Goal: Check status: Check status

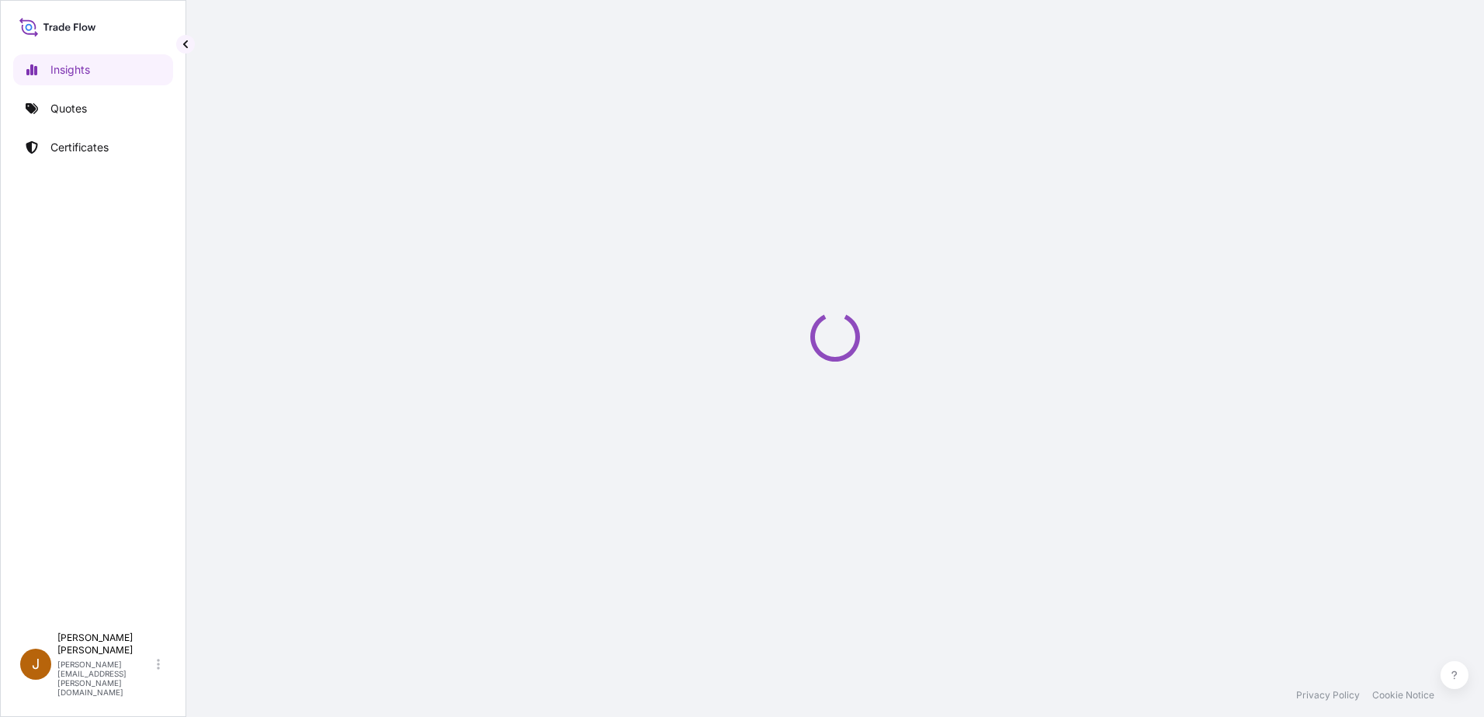
select select "2025"
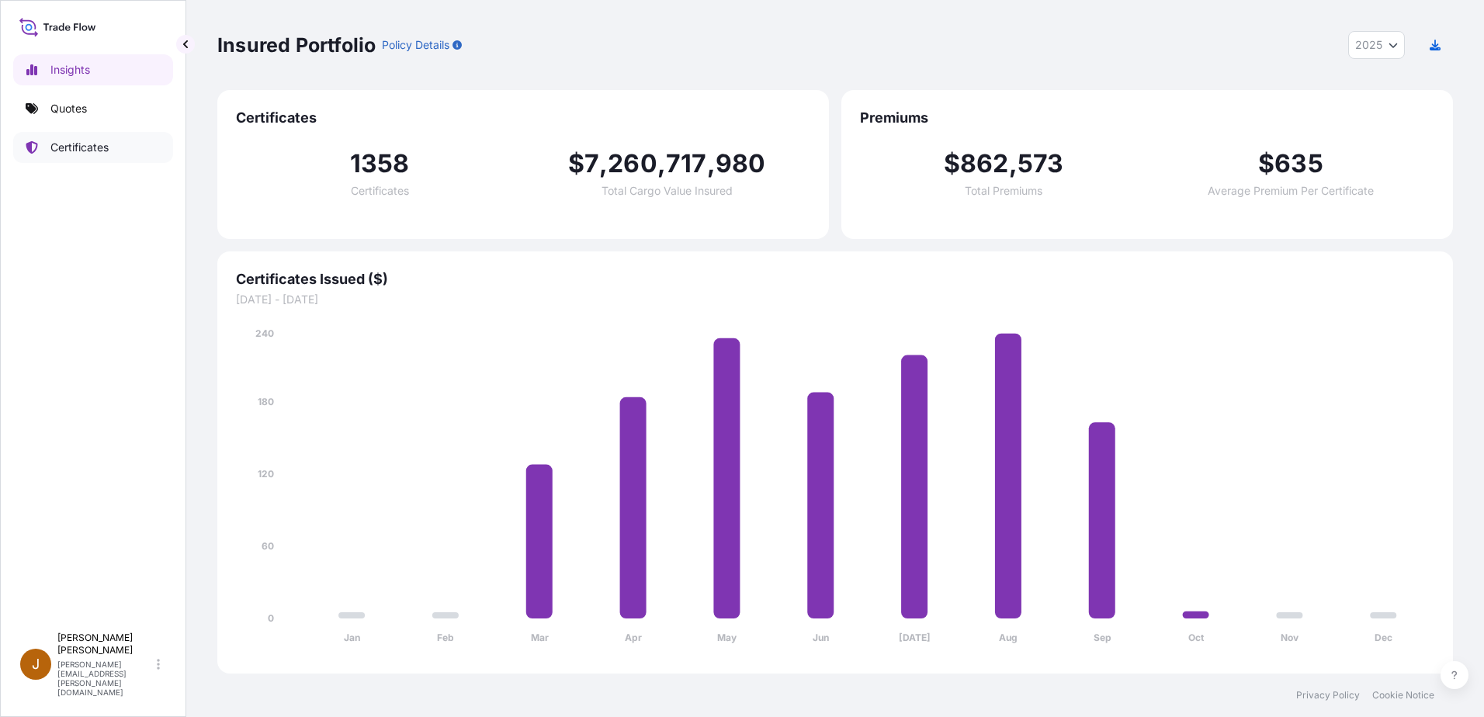
click at [101, 151] on p "Certificates" at bounding box center [79, 148] width 58 height 16
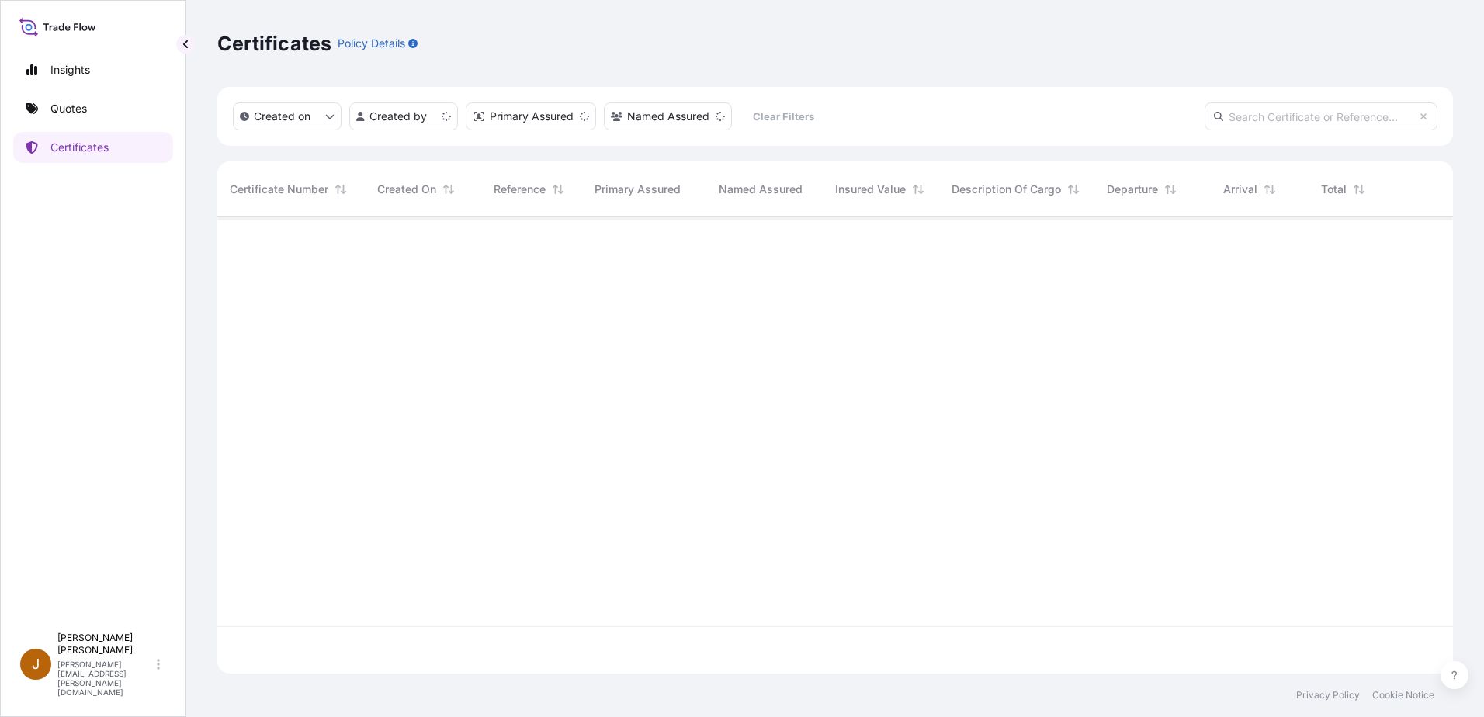
scroll to position [453, 1224]
click at [426, 116] on html "Insights Quotes Certificates J [PERSON_NAME] [PERSON_NAME][EMAIL_ADDRESS][PERSO…" at bounding box center [742, 358] width 1484 height 717
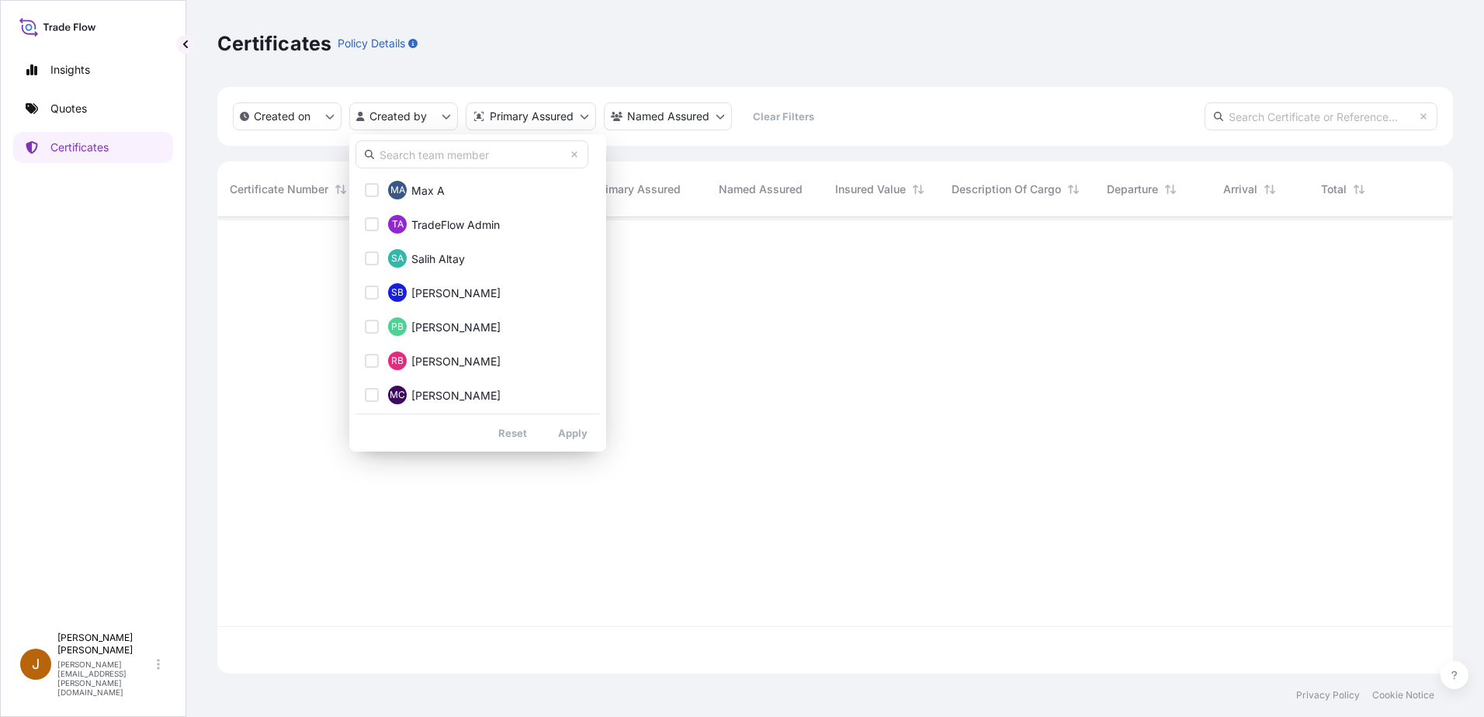
click at [425, 158] on input "text" at bounding box center [471, 154] width 233 height 28
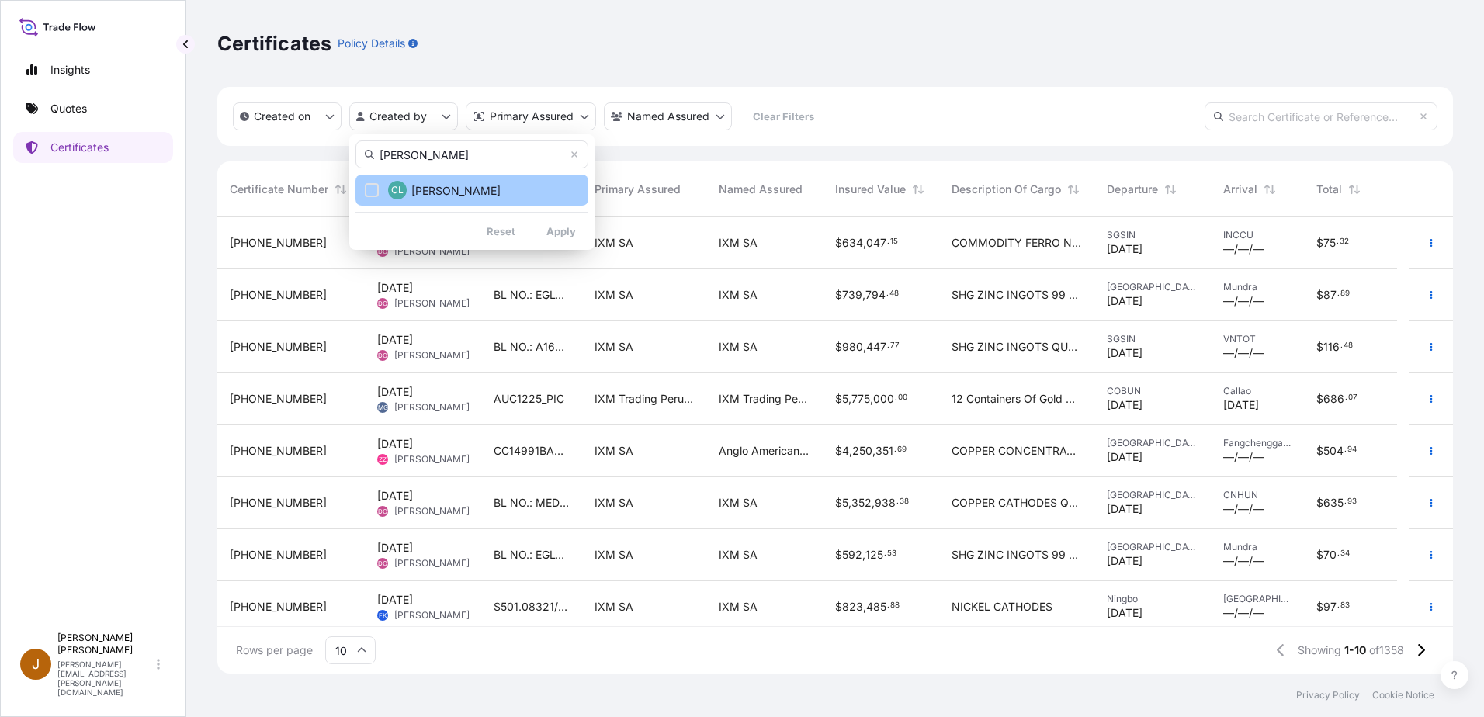
type input "[PERSON_NAME]"
click at [428, 189] on span "[PERSON_NAME]" at bounding box center [455, 191] width 89 height 16
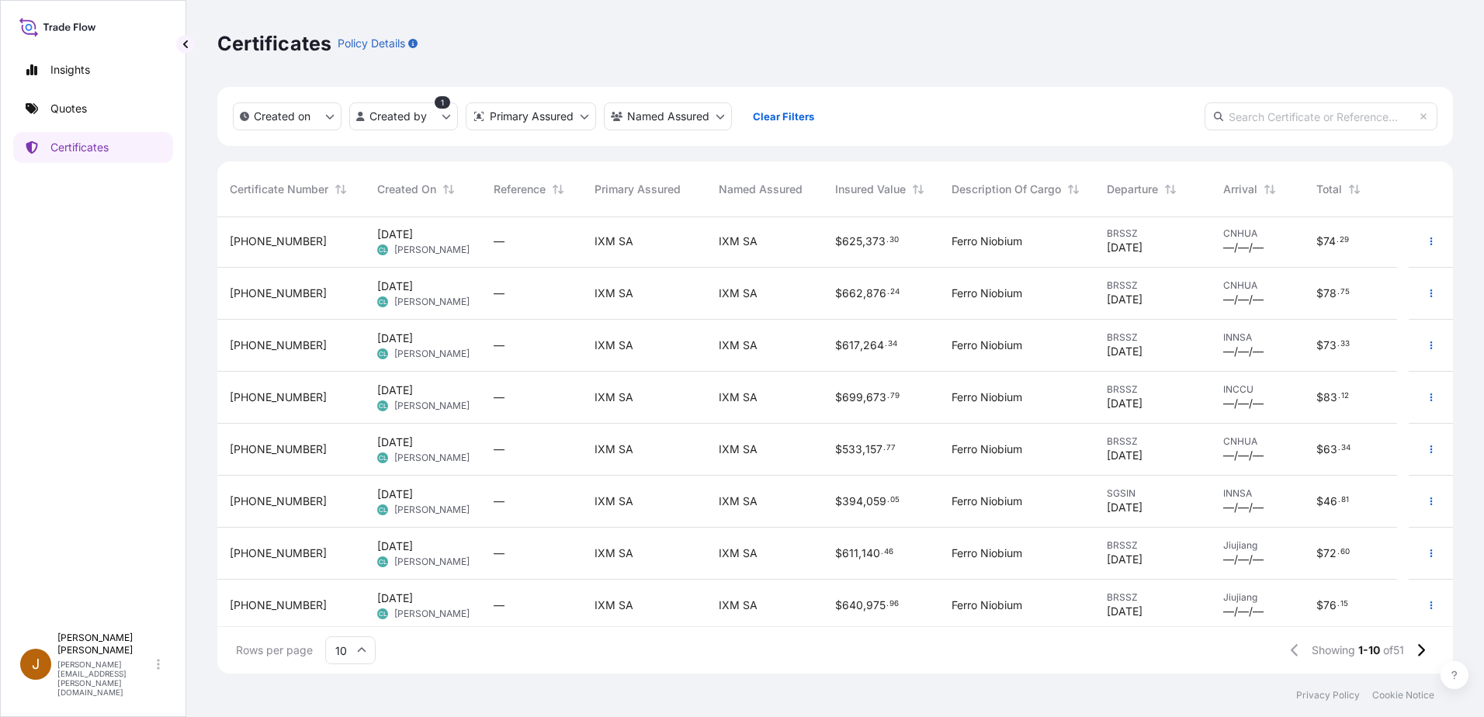
scroll to position [0, 0]
click at [444, 116] on html "Insights Quotes Certificates J [PERSON_NAME] [PERSON_NAME][EMAIL_ADDRESS][PERSO…" at bounding box center [742, 358] width 1484 height 717
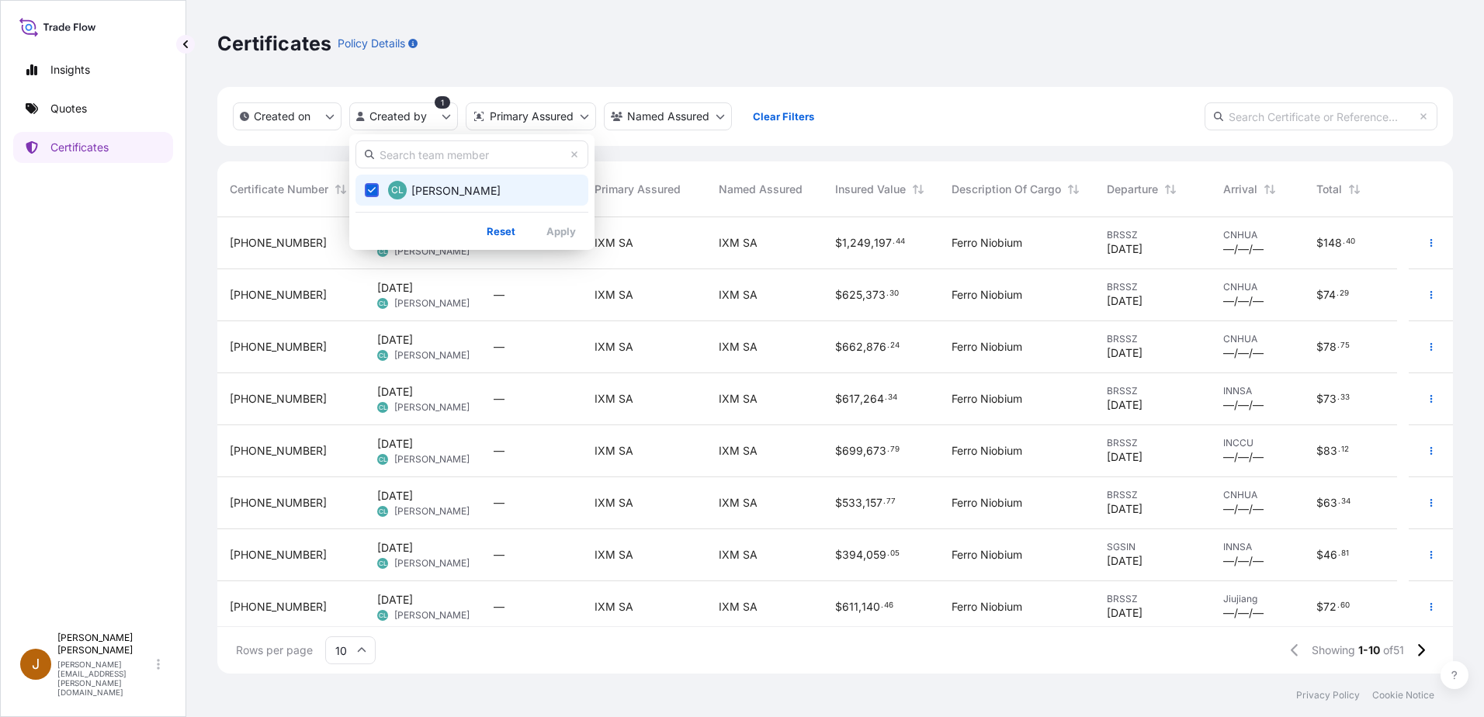
click at [372, 195] on span "Select Option" at bounding box center [371, 190] width 11 height 11
click at [1059, 113] on html "Insights Quotes Certificates J [PERSON_NAME] [PERSON_NAME][EMAIL_ADDRESS][PERSO…" at bounding box center [742, 358] width 1484 height 717
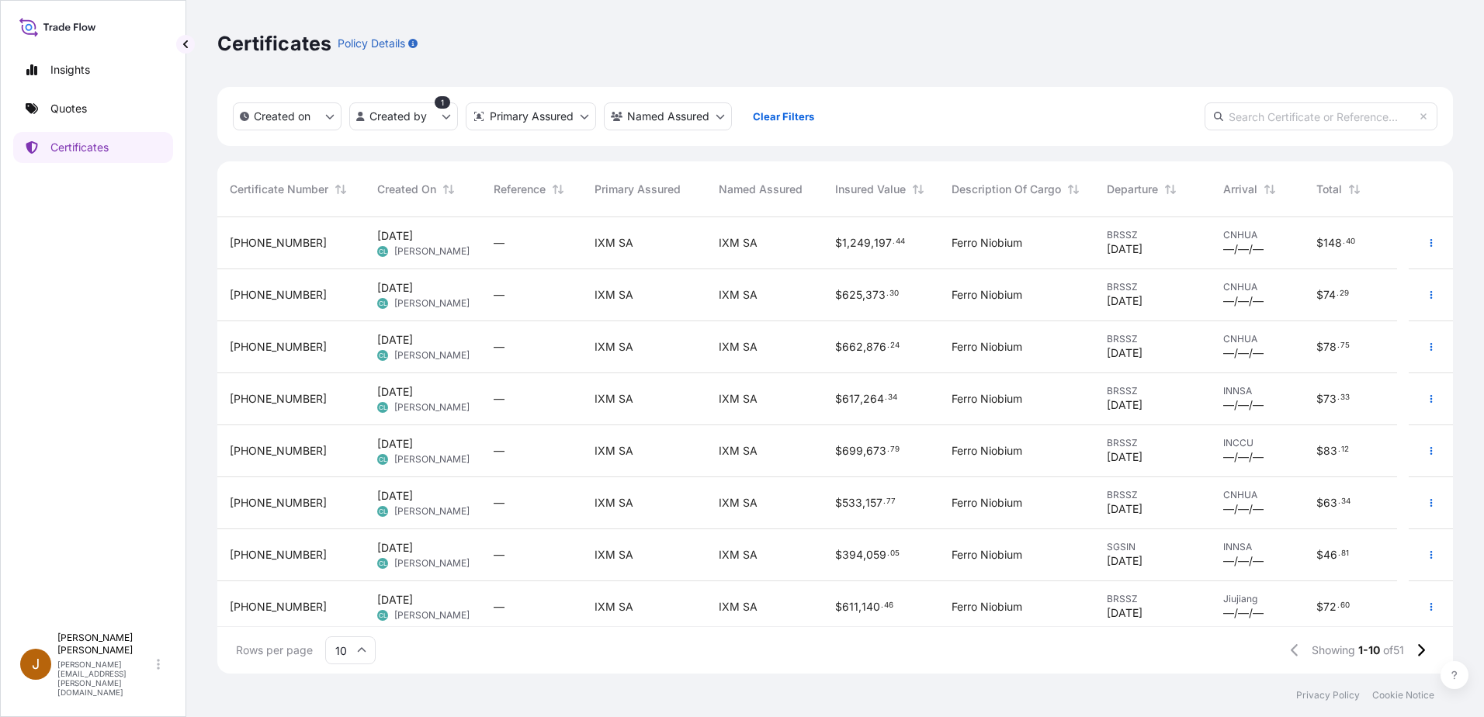
click at [1281, 116] on input "text" at bounding box center [1321, 116] width 233 height 28
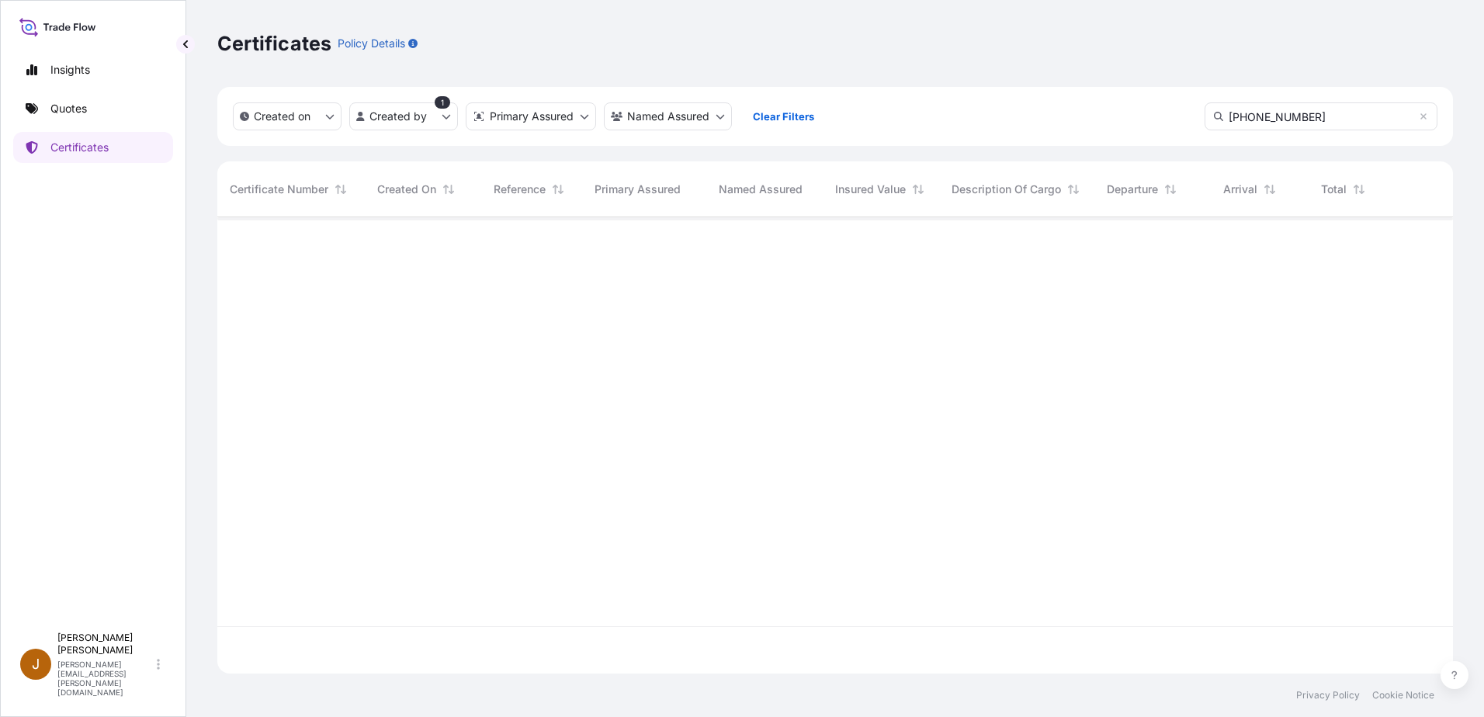
type input "[PHONE_NUMBER]"
